Goal: Use online tool/utility: Utilize a website feature to perform a specific function

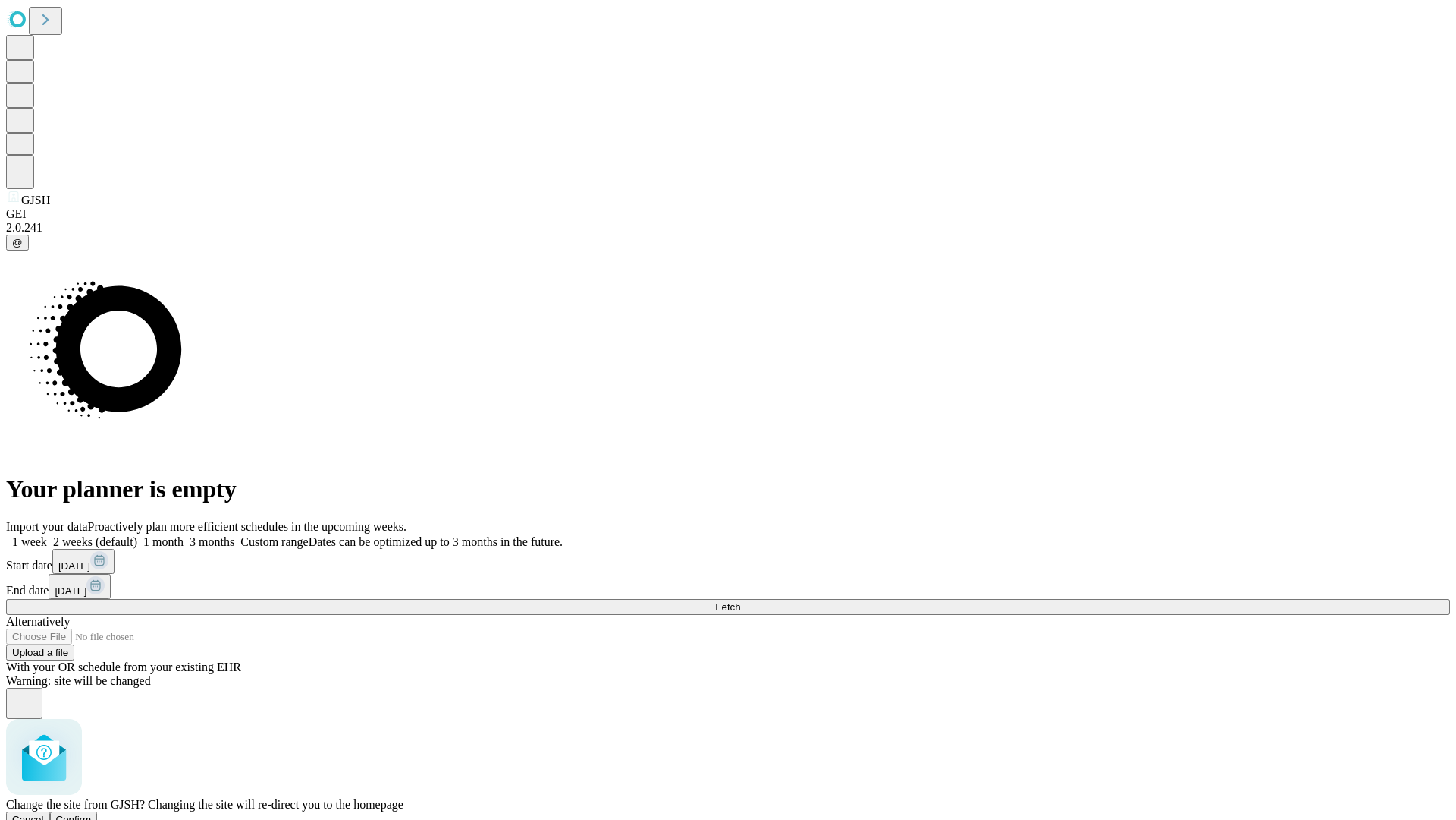
click at [92, 814] on span "Confirm" at bounding box center [74, 819] width 36 height 12
click at [47, 535] on label "1 week" at bounding box center [26, 541] width 41 height 13
click at [740, 601] on span "Fetch" at bounding box center [728, 606] width 25 height 12
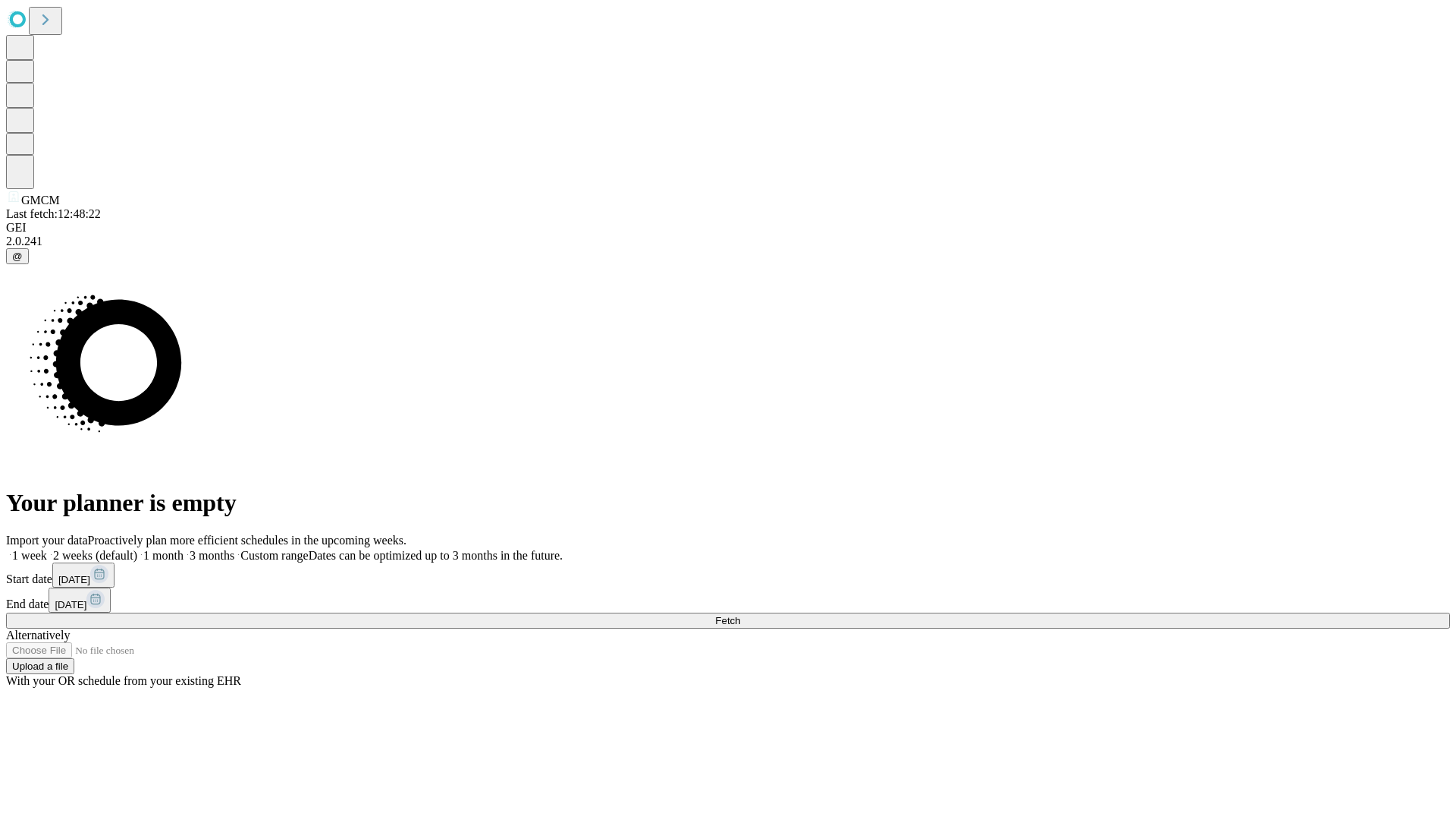
click at [47, 548] on label "1 week" at bounding box center [26, 555] width 41 height 13
click at [740, 615] on span "Fetch" at bounding box center [728, 621] width 25 height 12
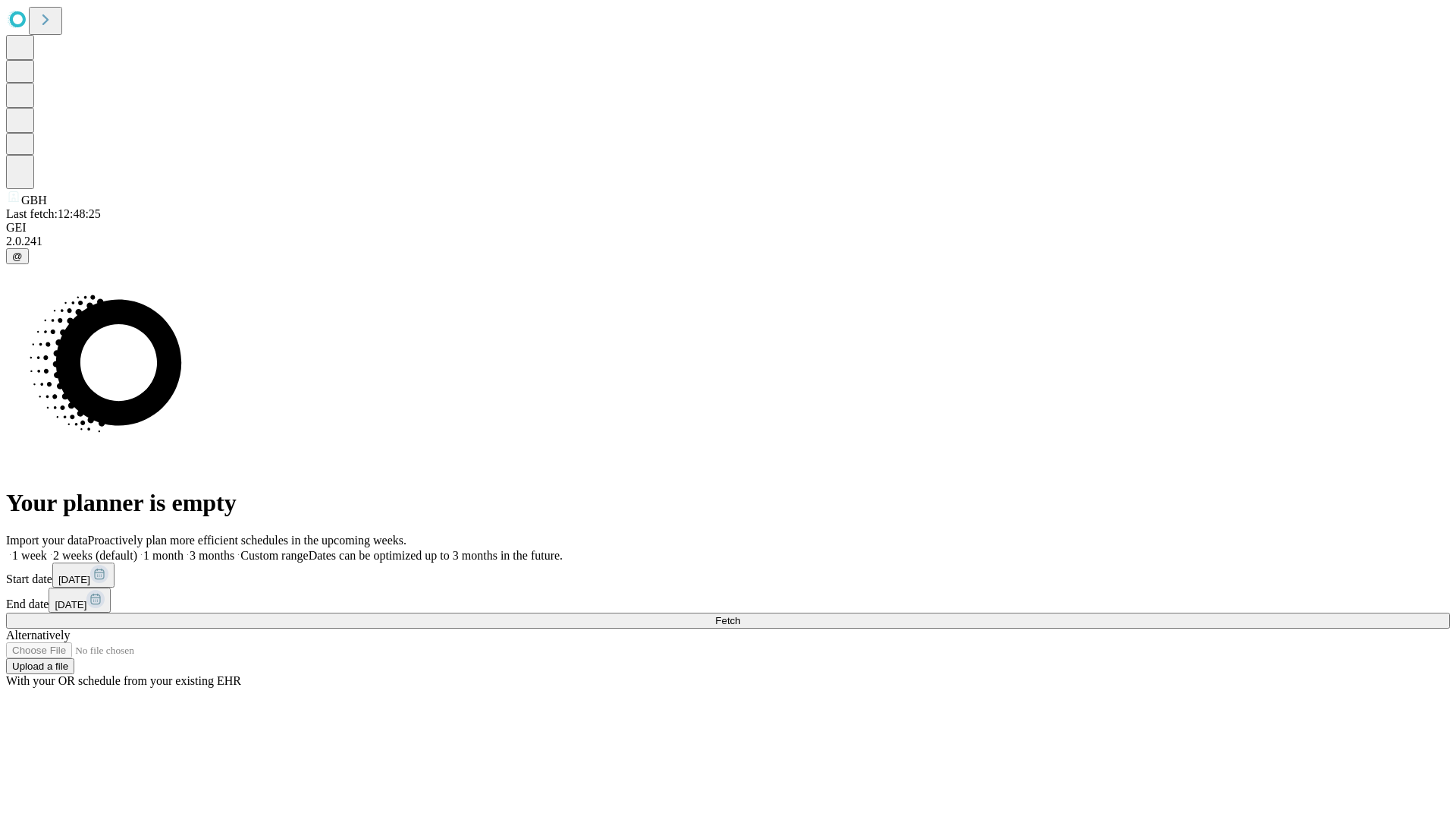
click at [47, 548] on label "1 week" at bounding box center [26, 555] width 41 height 13
click at [740, 615] on span "Fetch" at bounding box center [728, 621] width 25 height 12
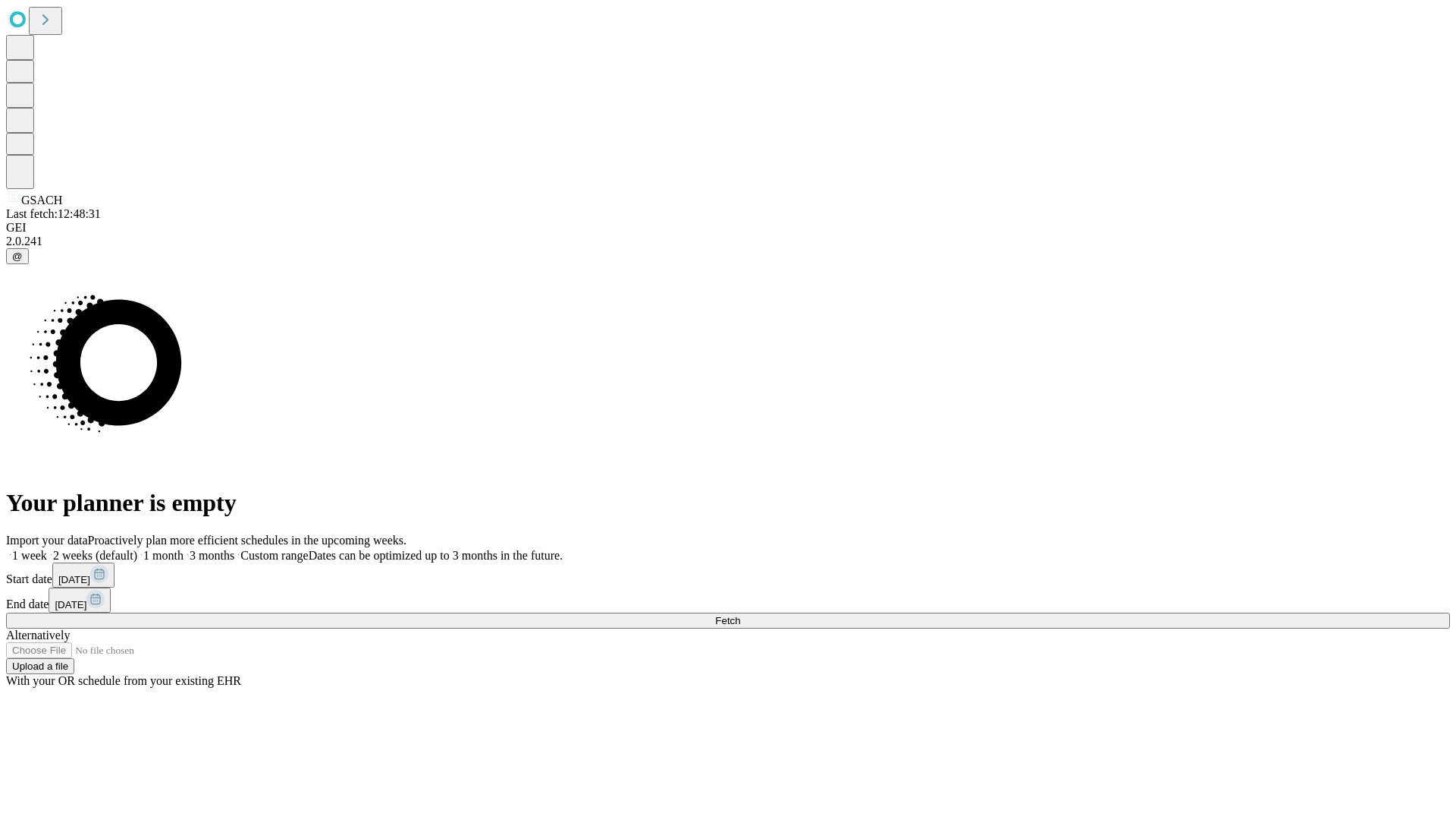
click at [47, 548] on label "1 week" at bounding box center [26, 555] width 41 height 13
click at [740, 615] on span "Fetch" at bounding box center [728, 621] width 25 height 12
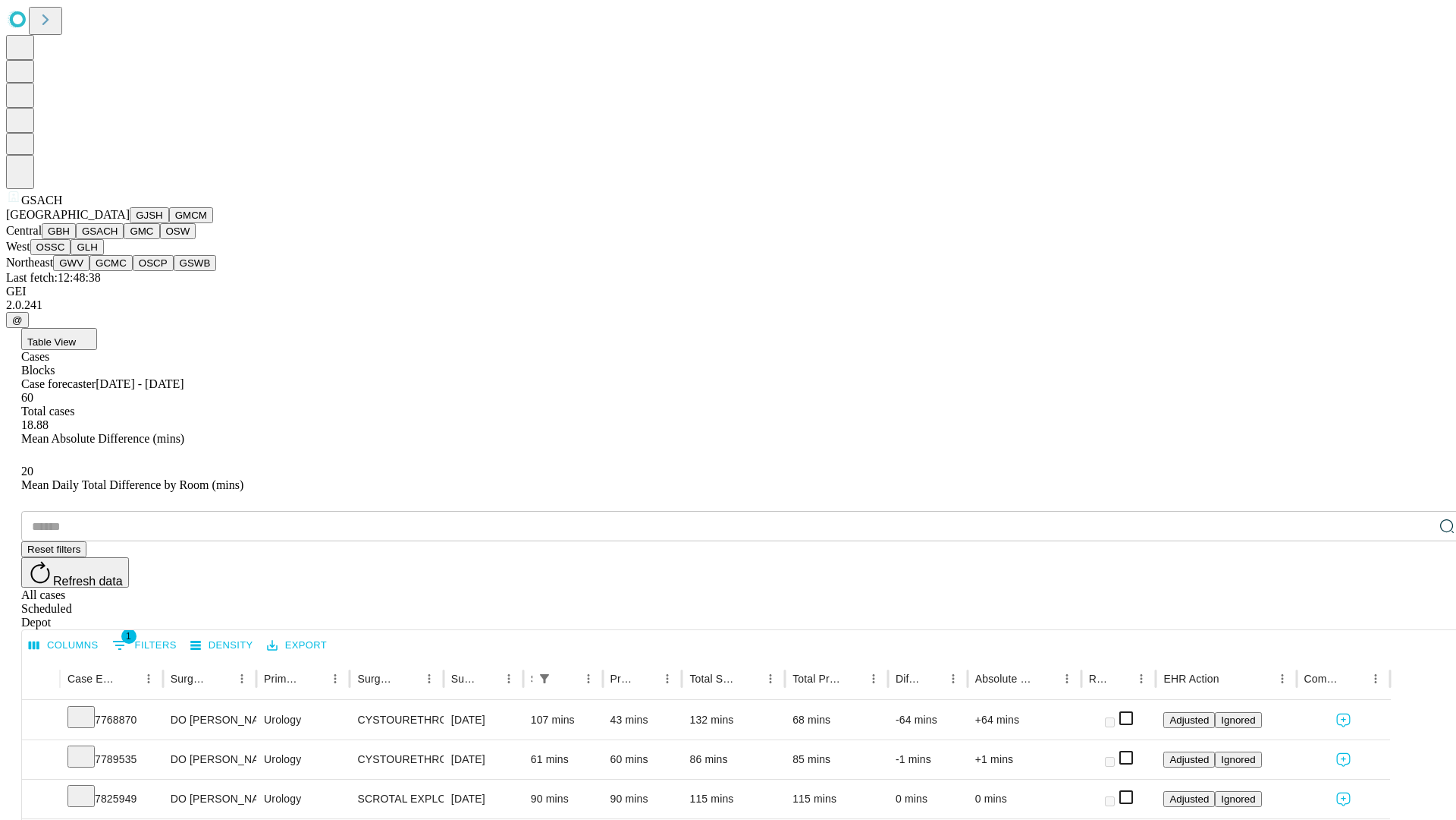
click at [124, 239] on button "GMC" at bounding box center [142, 231] width 36 height 16
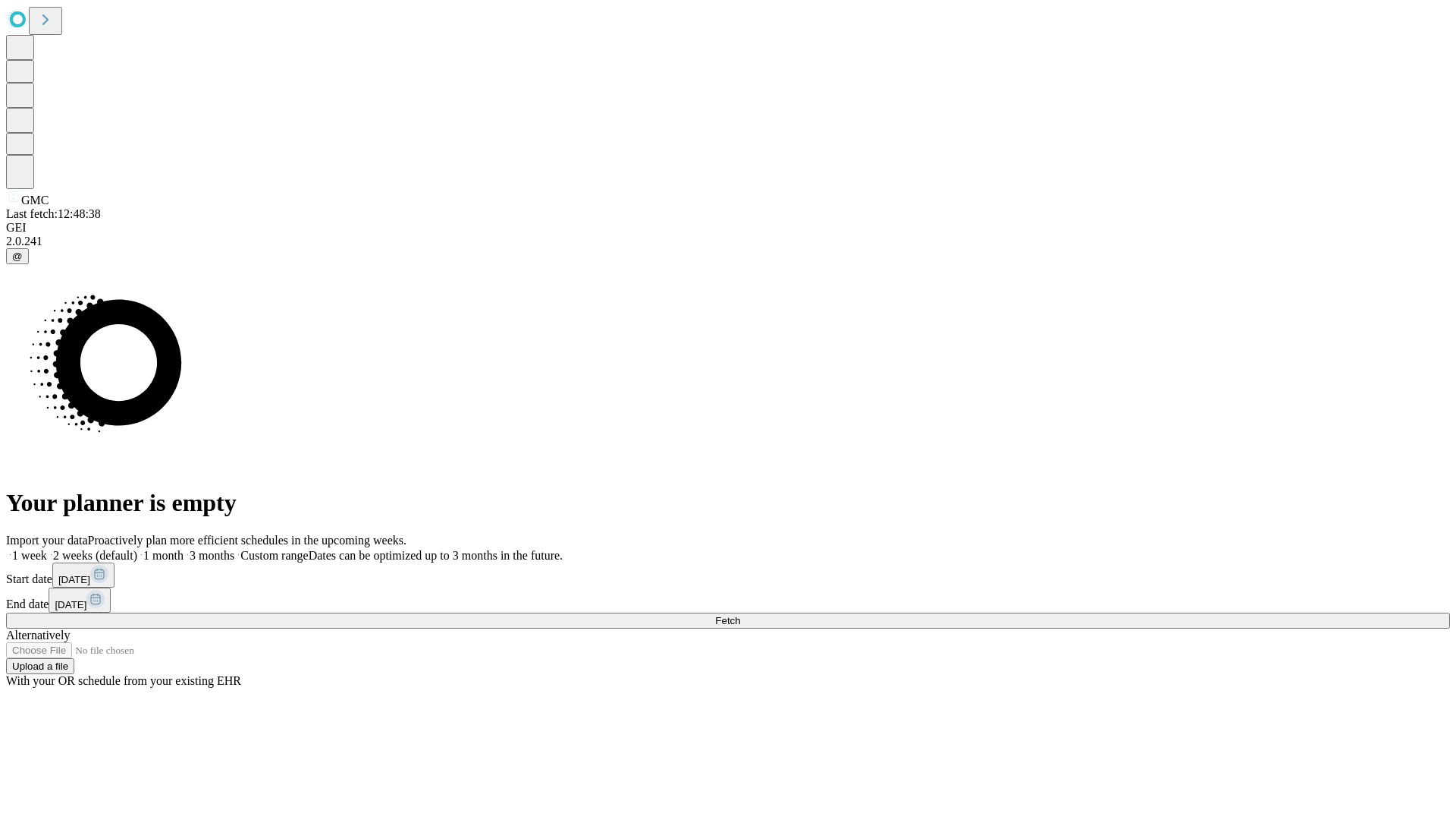
click at [47, 548] on label "1 week" at bounding box center [26, 555] width 41 height 13
click at [740, 615] on span "Fetch" at bounding box center [728, 621] width 25 height 12
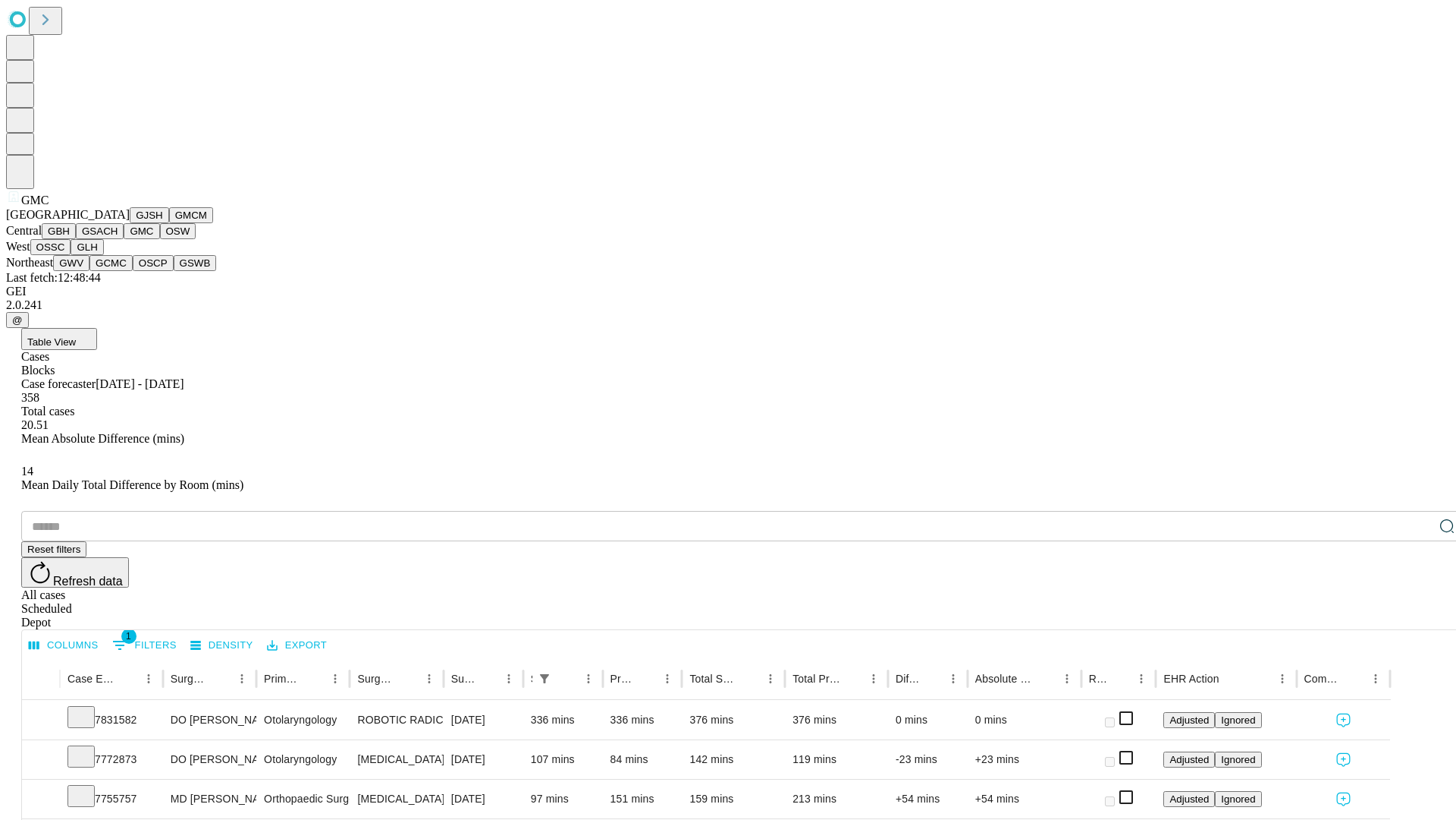
click at [160, 239] on button "OSW" at bounding box center [179, 231] width 36 height 16
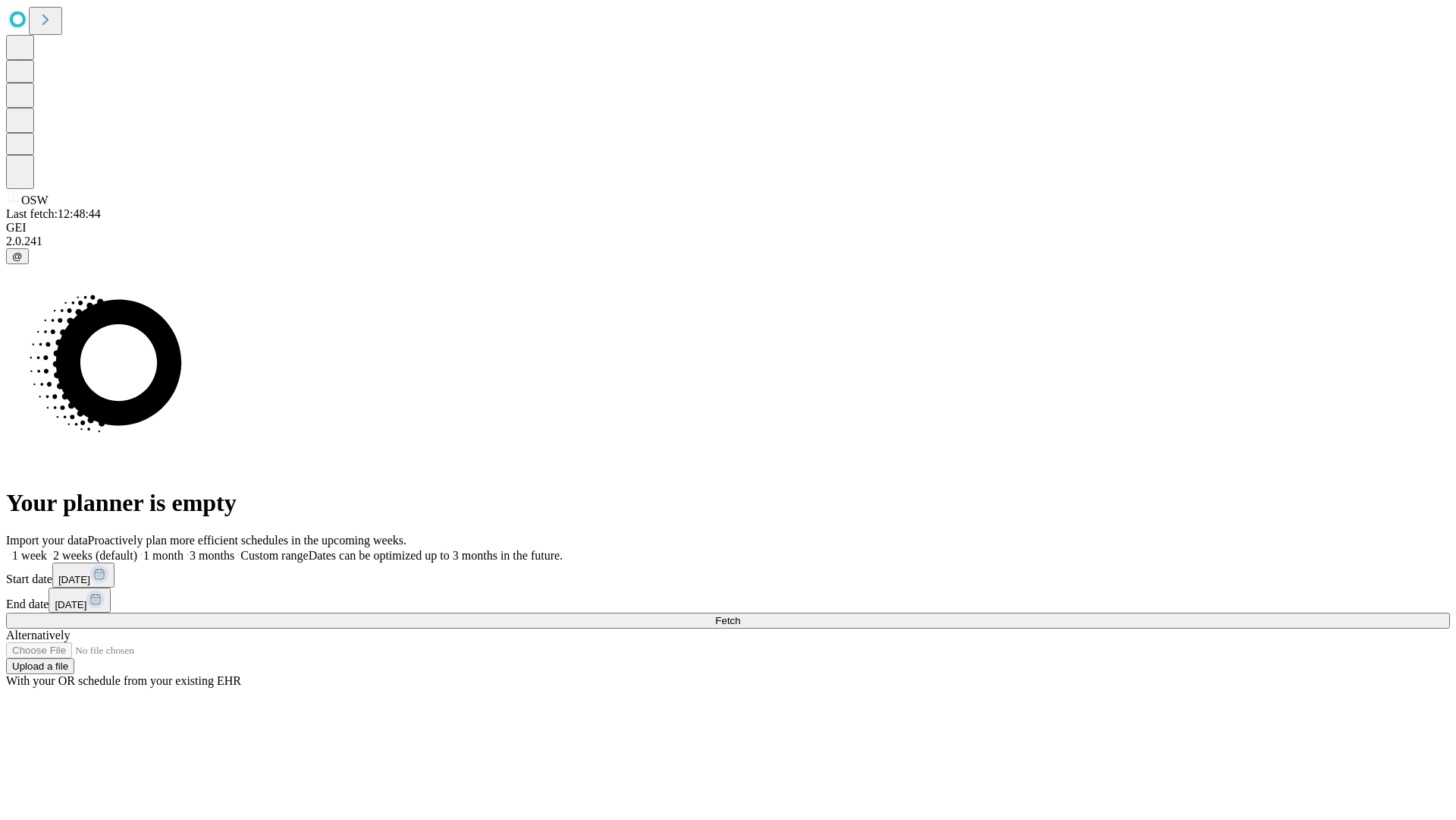
click at [47, 548] on label "1 week" at bounding box center [26, 555] width 41 height 13
click at [740, 615] on span "Fetch" at bounding box center [728, 621] width 25 height 12
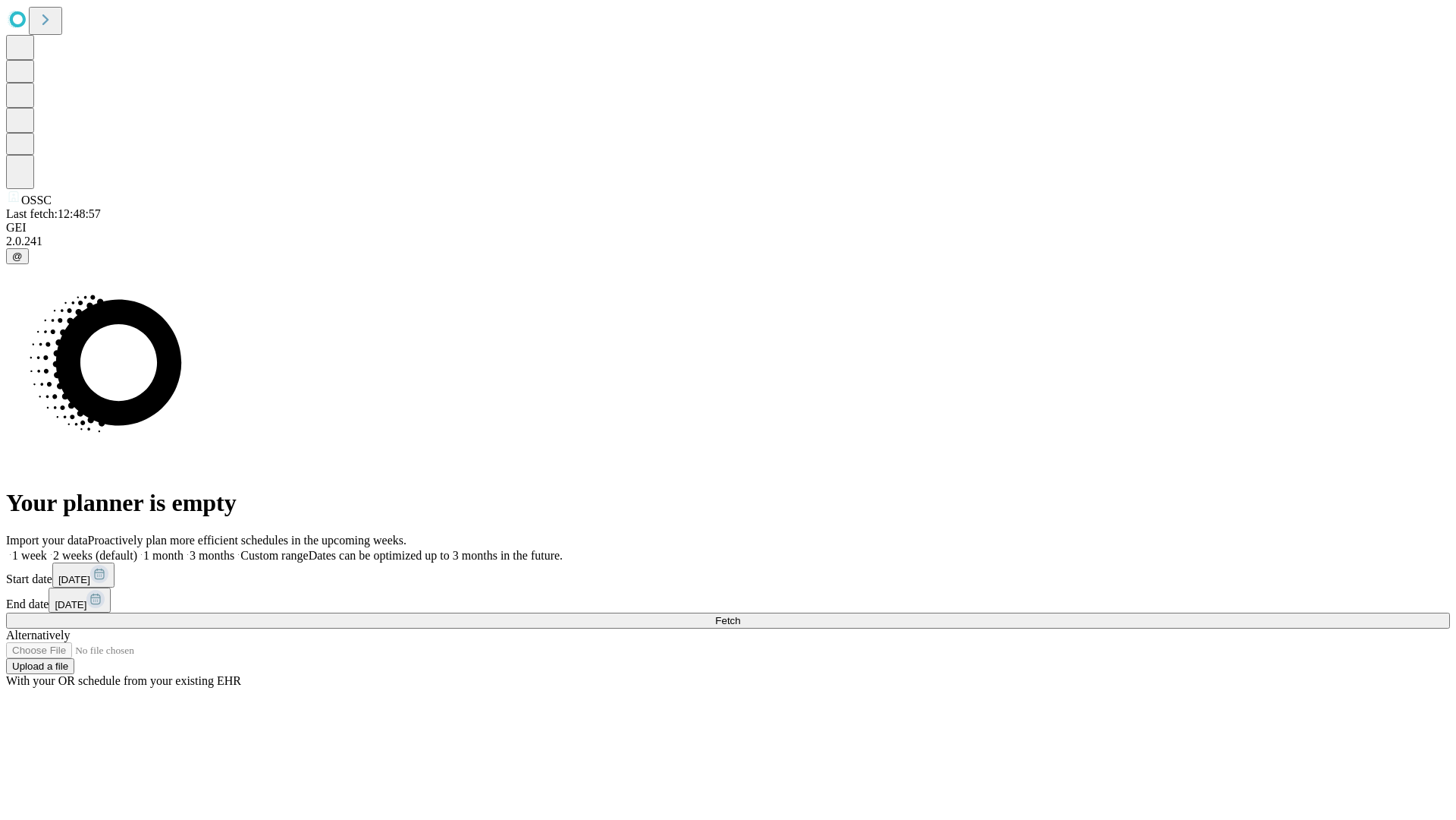
click at [47, 548] on label "1 week" at bounding box center [26, 555] width 41 height 13
click at [740, 615] on span "Fetch" at bounding box center [728, 621] width 25 height 12
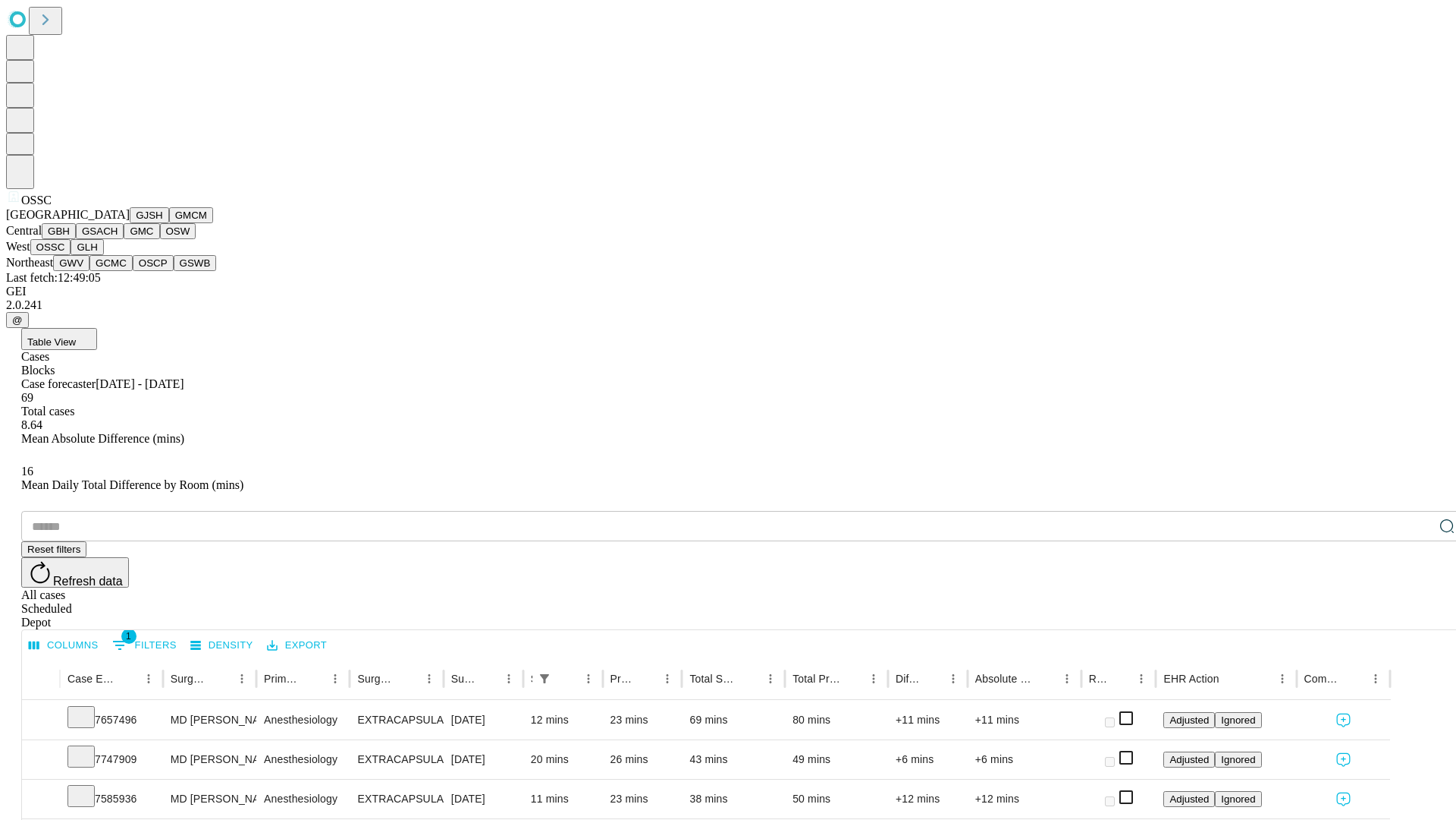
click at [103, 255] on button "GLH" at bounding box center [87, 247] width 32 height 16
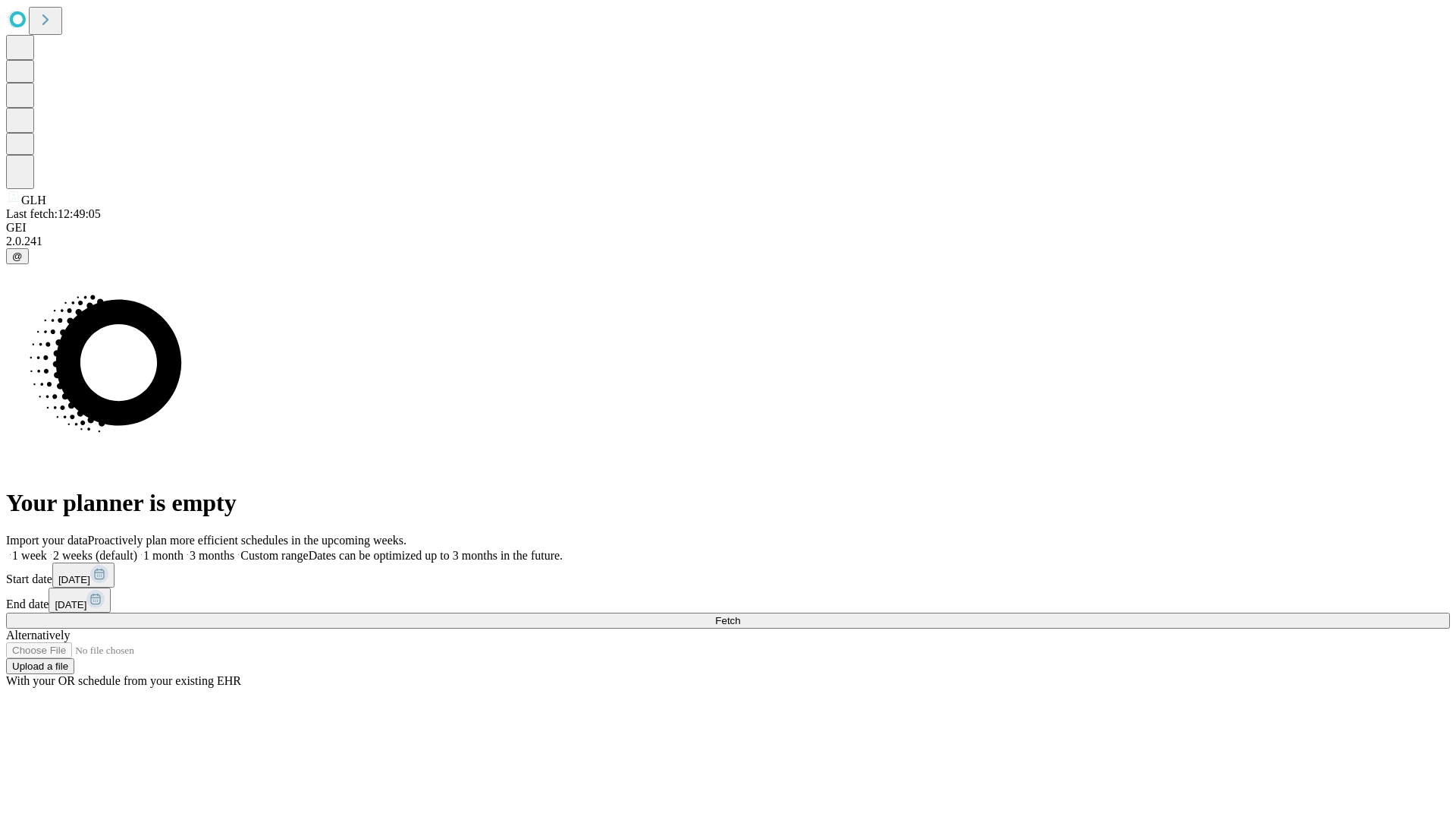
click at [47, 548] on label "1 week" at bounding box center [26, 555] width 41 height 13
click at [740, 615] on span "Fetch" at bounding box center [728, 621] width 25 height 12
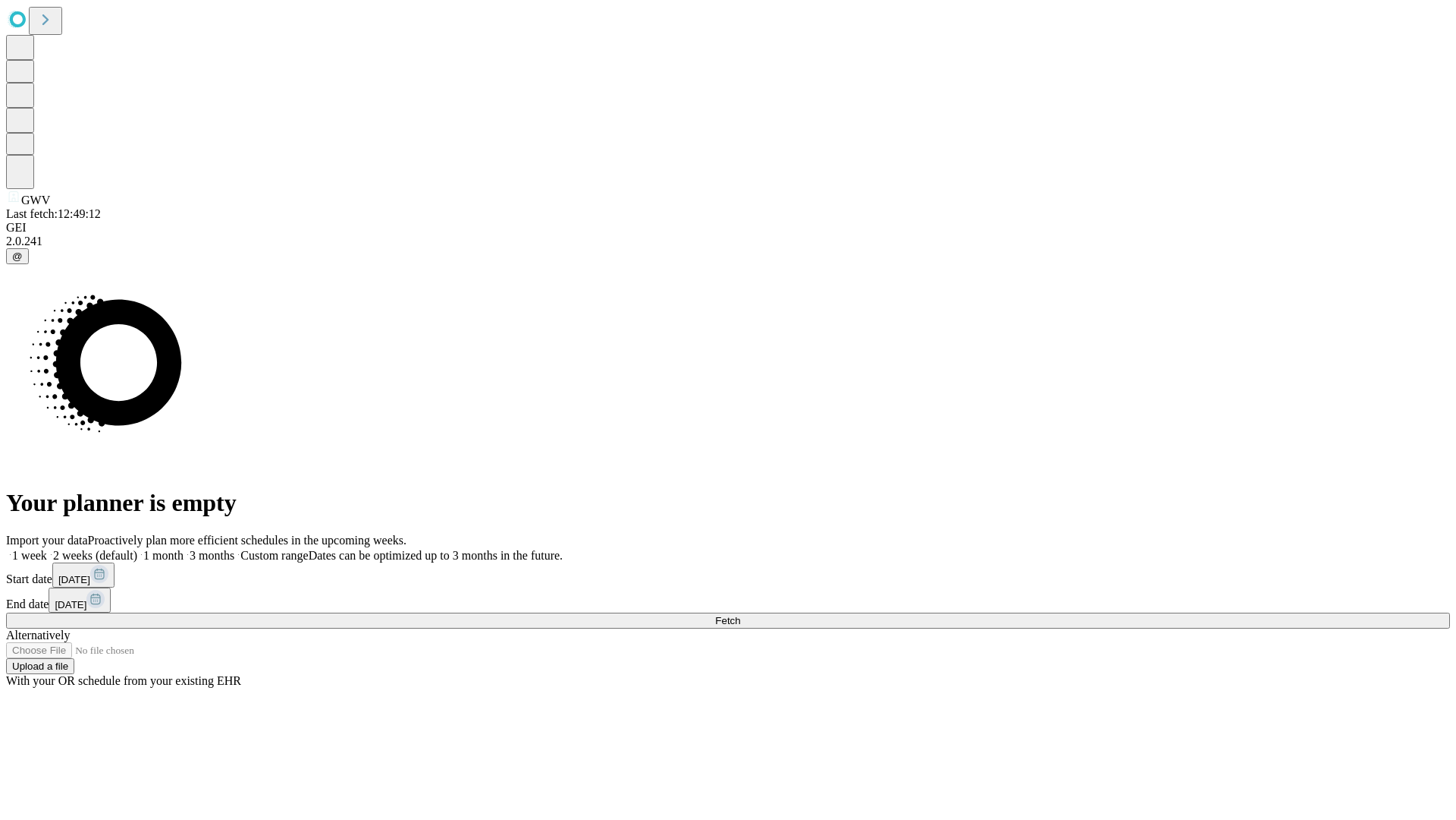
click at [47, 548] on label "1 week" at bounding box center [26, 555] width 41 height 13
click at [740, 615] on span "Fetch" at bounding box center [728, 621] width 25 height 12
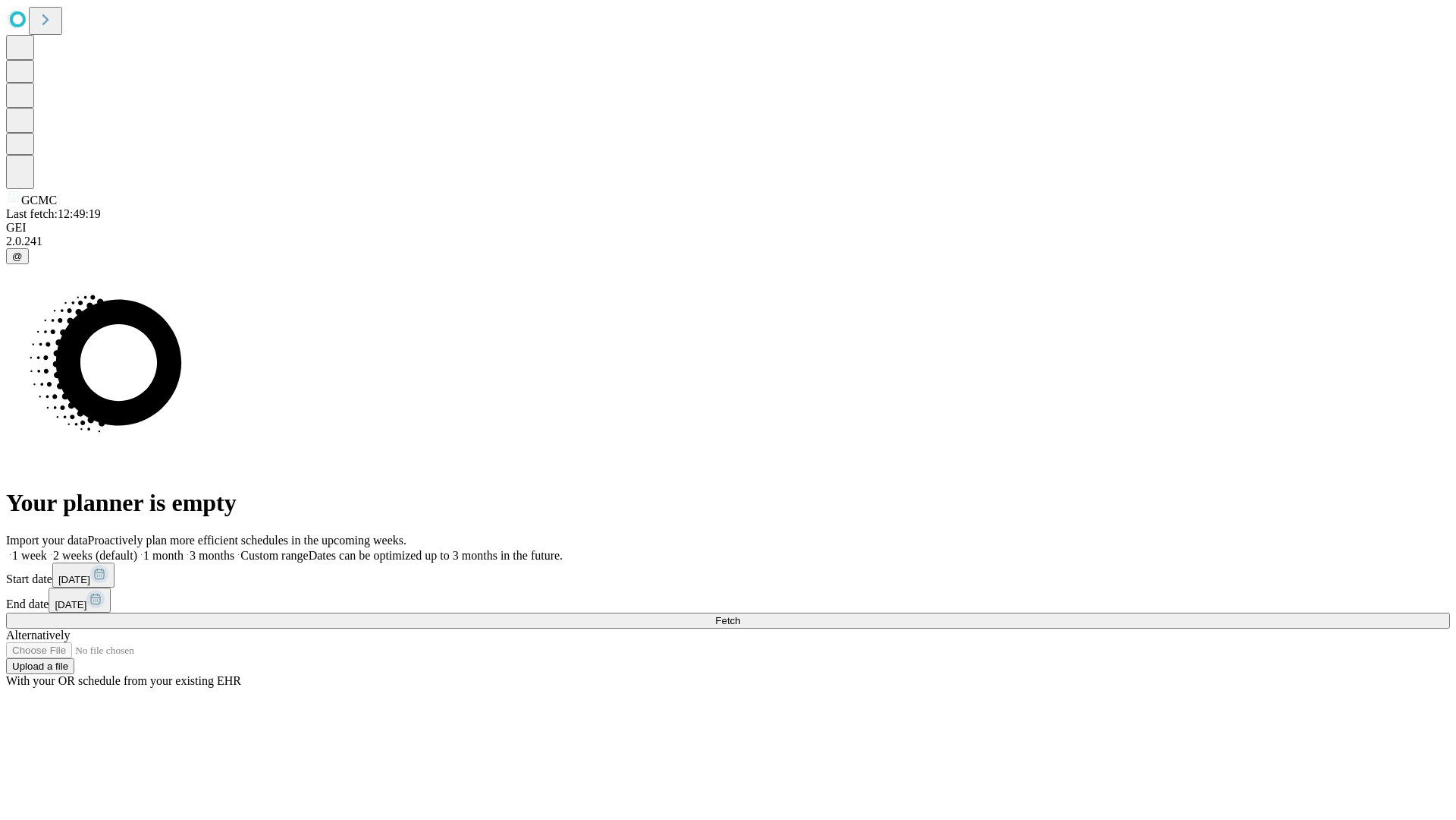
click at [47, 548] on label "1 week" at bounding box center [26, 555] width 41 height 13
click at [740, 615] on span "Fetch" at bounding box center [728, 621] width 25 height 12
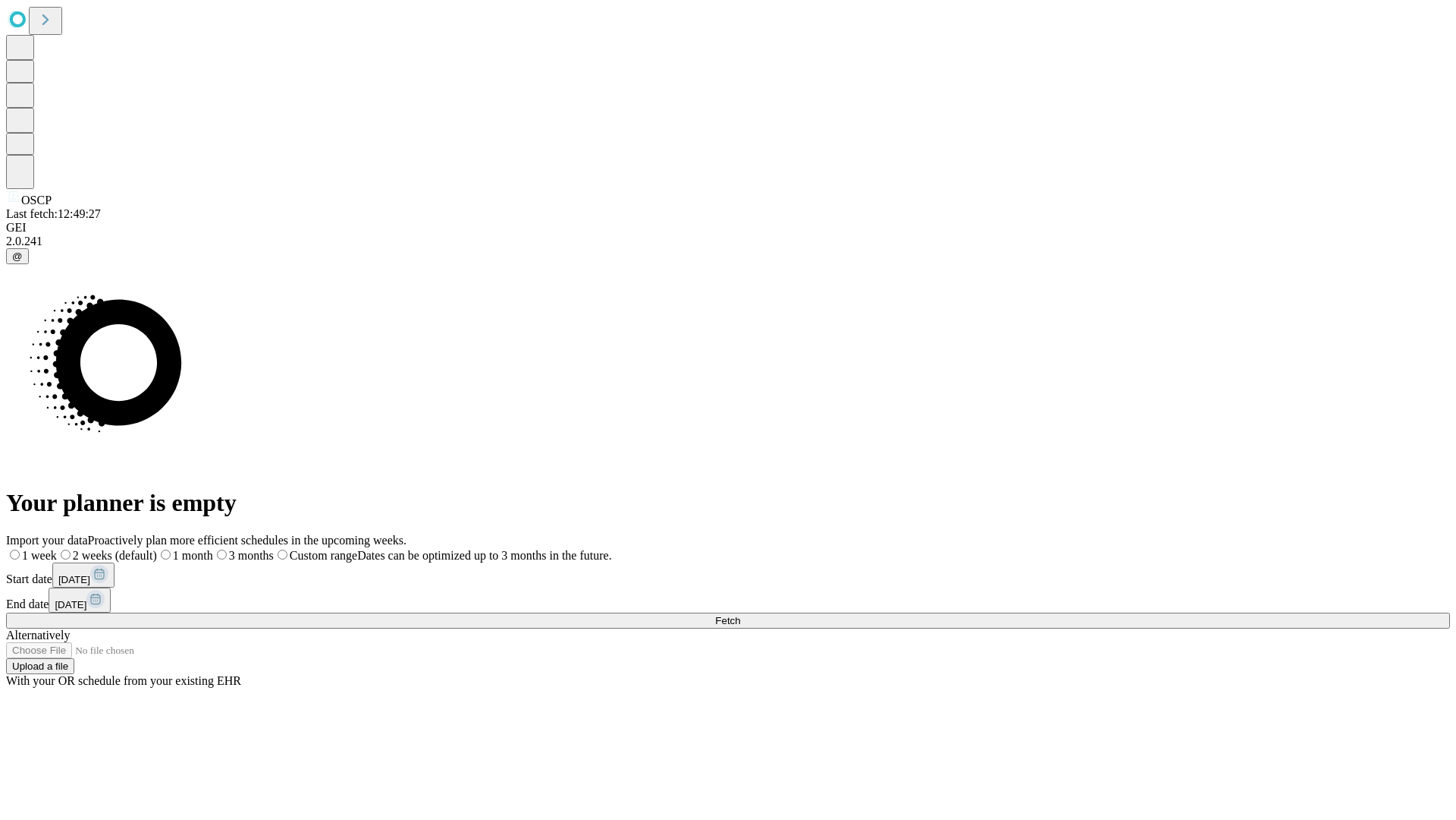
click at [740, 615] on span "Fetch" at bounding box center [728, 621] width 25 height 12
